Goal: Task Accomplishment & Management: Manage account settings

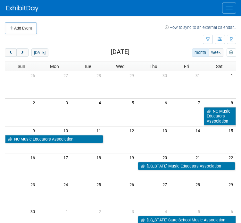
scroll to position [32, 0]
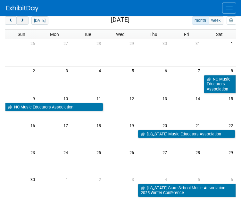
click at [25, 18] on button "next" at bounding box center [22, 20] width 12 height 8
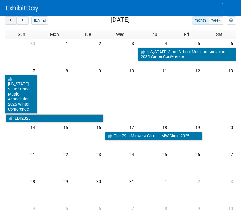
click at [10, 20] on span "prev" at bounding box center [10, 21] width 5 height 4
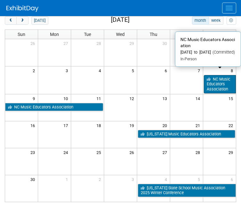
click at [219, 81] on link "NC Music Educators Association" at bounding box center [220, 84] width 32 height 18
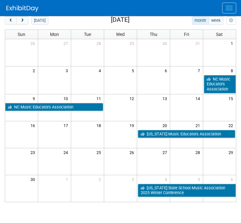
scroll to position [0, 0]
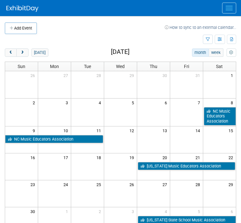
click at [223, 4] on button "Menu" at bounding box center [229, 8] width 14 height 11
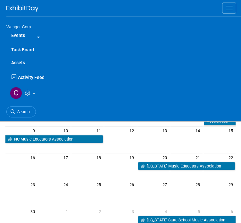
click at [22, 47] on link "Task Board" at bounding box center [123, 49] width 235 height 13
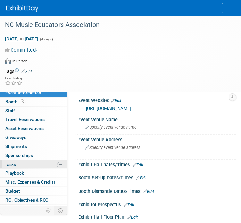
click at [12, 163] on span "Tasks 0%" at bounding box center [10, 164] width 11 height 5
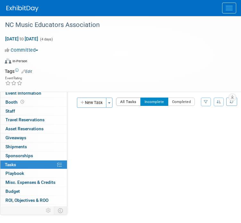
click at [130, 101] on button "All Tasks" at bounding box center [128, 102] width 25 height 8
click at [155, 99] on button "Incomplete" at bounding box center [155, 102] width 28 height 8
